Goal: Task Accomplishment & Management: Use online tool/utility

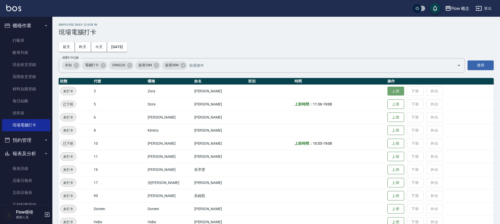
click at [388, 91] on button "上班" at bounding box center [396, 91] width 17 height 9
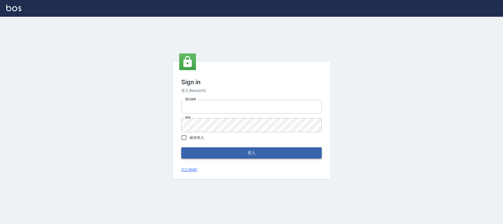
type input "25170116"
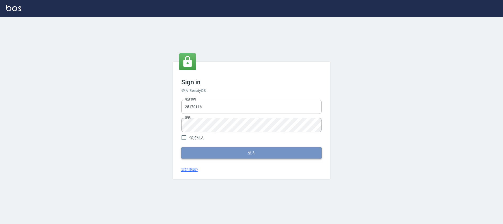
click at [227, 157] on button "登入" at bounding box center [251, 152] width 140 height 11
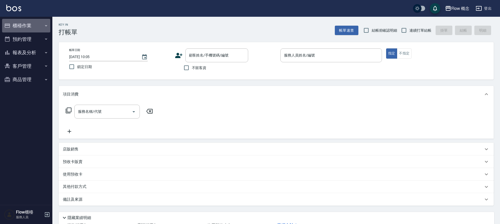
click at [30, 23] on button "櫃檯作業" at bounding box center [26, 26] width 48 height 14
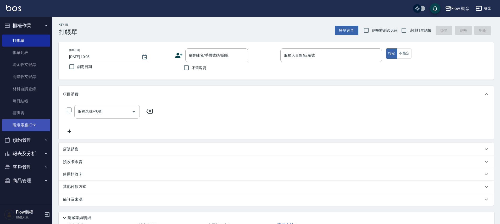
click at [34, 131] on link "現場電腦打卡" at bounding box center [26, 125] width 48 height 12
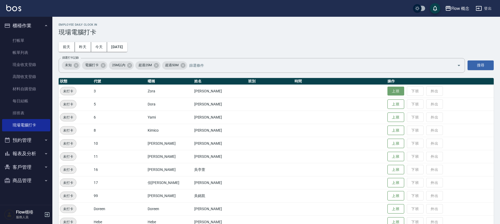
click at [388, 91] on button "上班" at bounding box center [396, 91] width 17 height 9
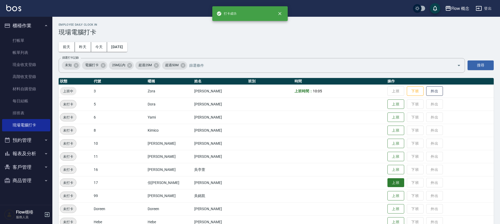
click at [388, 186] on button "上班" at bounding box center [396, 182] width 17 height 9
